Goal: Task Accomplishment & Management: Manage account settings

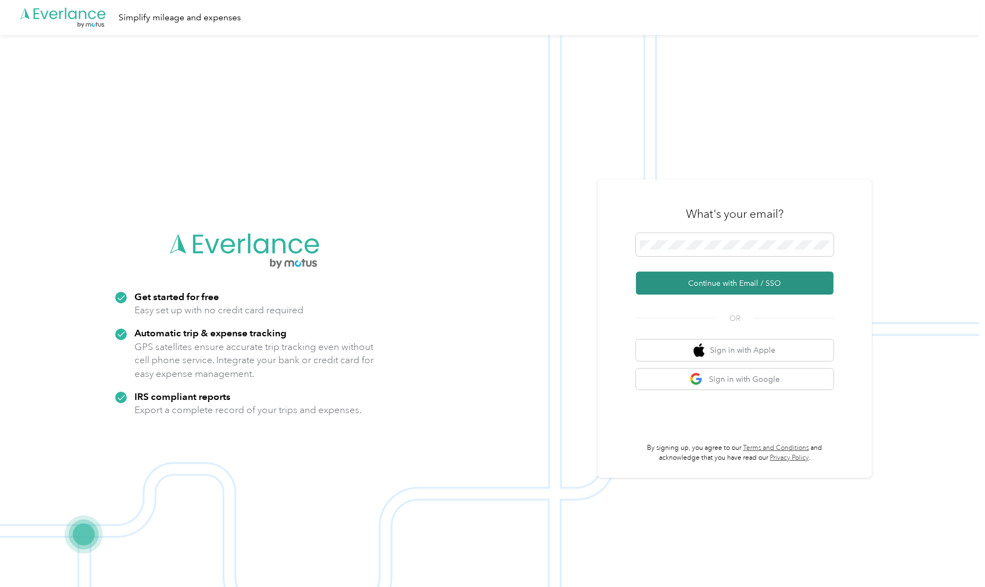
click at [703, 285] on button "Continue with Email / SSO" at bounding box center [734, 283] width 197 height 23
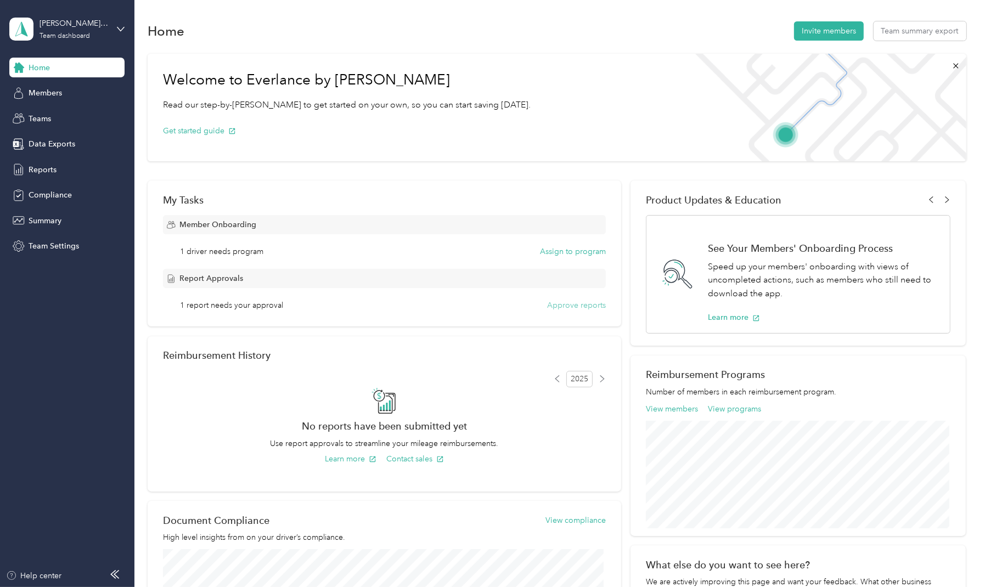
click at [585, 304] on button "Approve reports" at bounding box center [576, 306] width 59 height 12
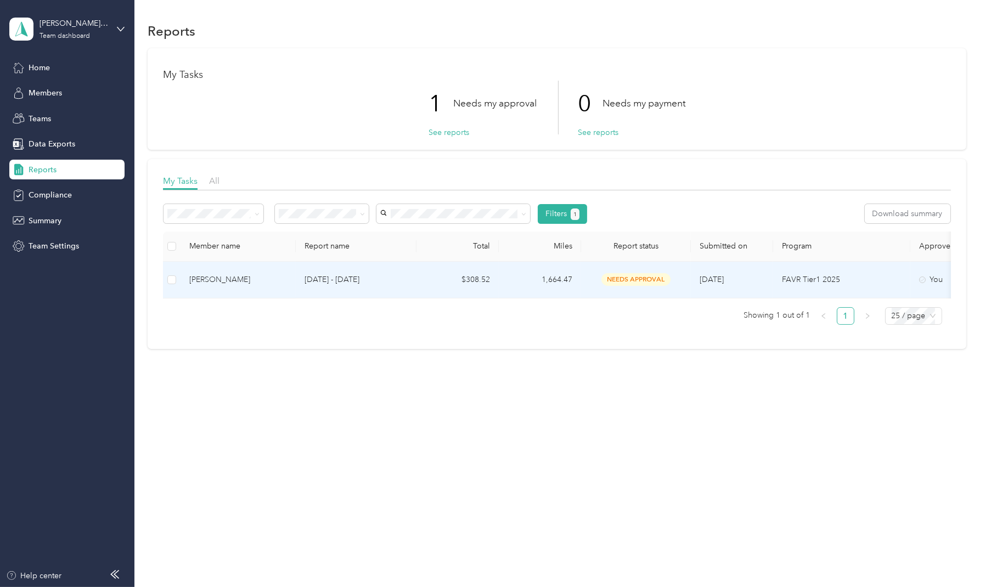
click at [632, 281] on span "needs approval" at bounding box center [635, 279] width 69 height 13
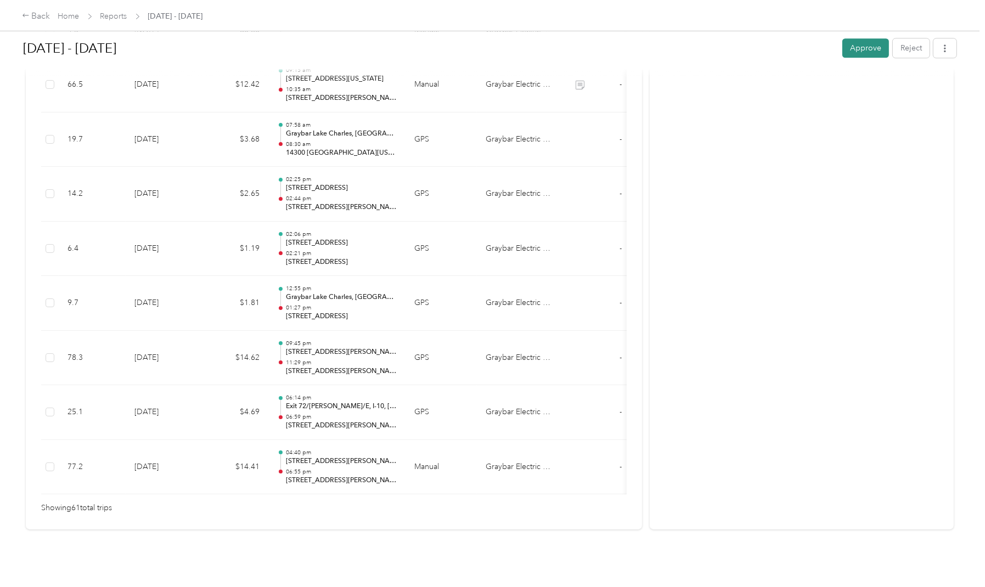
click at [867, 55] on button "Approve" at bounding box center [865, 47] width 47 height 19
